Goal: Navigation & Orientation: Understand site structure

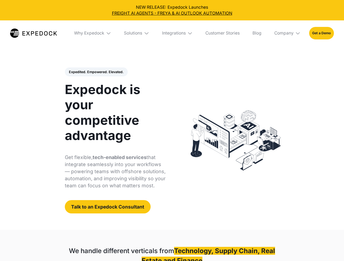
select select
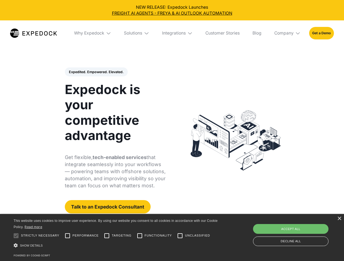
click at [172, 33] on div "Integrations" at bounding box center [174, 32] width 24 height 5
click at [93, 33] on div "Why Expedock" at bounding box center [84, 32] width 30 height 5
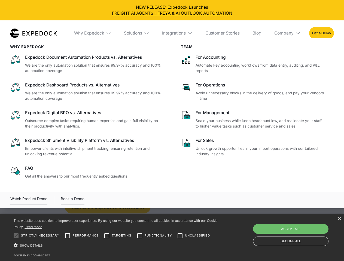
click at [137, 33] on div "Solutions" at bounding box center [133, 32] width 18 height 5
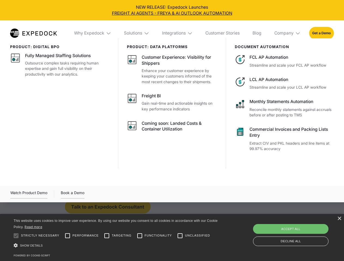
click at [178, 33] on div "Integrations" at bounding box center [174, 32] width 24 height 5
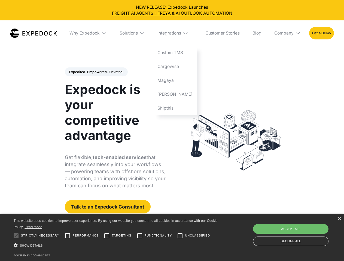
click at [288, 33] on div "Company" at bounding box center [283, 32] width 19 height 5
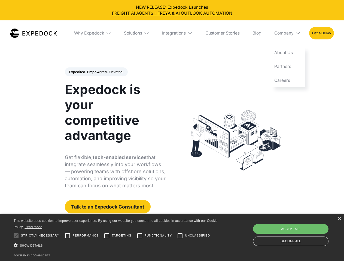
click at [96, 72] on div "Expedited. Empowered. Elevated. Automate Freight Document Extraction at 99.97% …" at bounding box center [115, 141] width 101 height 147
click at [16, 236] on div at bounding box center [16, 236] width 11 height 11
click at [68, 236] on input "Performance" at bounding box center [67, 236] width 11 height 11
checkbox input "true"
click at [107, 236] on input "Targeting" at bounding box center [106, 236] width 11 height 11
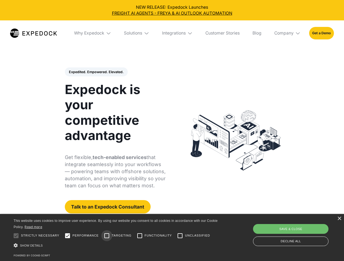
checkbox input "true"
click at [140, 236] on input "Functionality" at bounding box center [139, 236] width 11 height 11
checkbox input "true"
